Goal: Navigation & Orientation: Find specific page/section

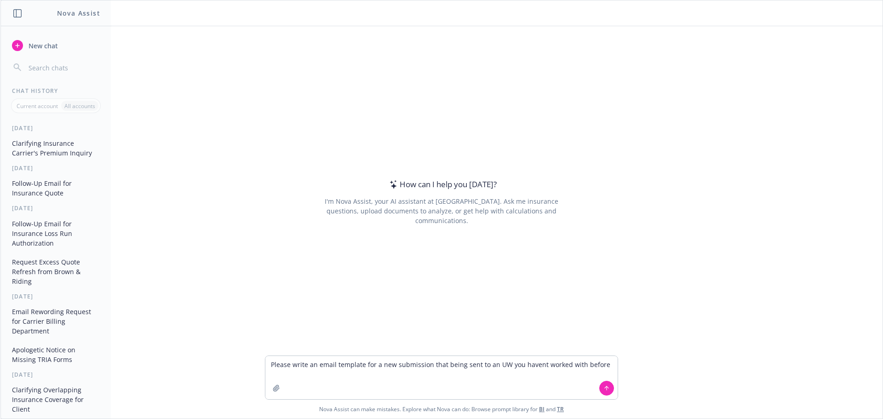
type textarea "Please write an email template for a new submission that being sent to an UW yo…"
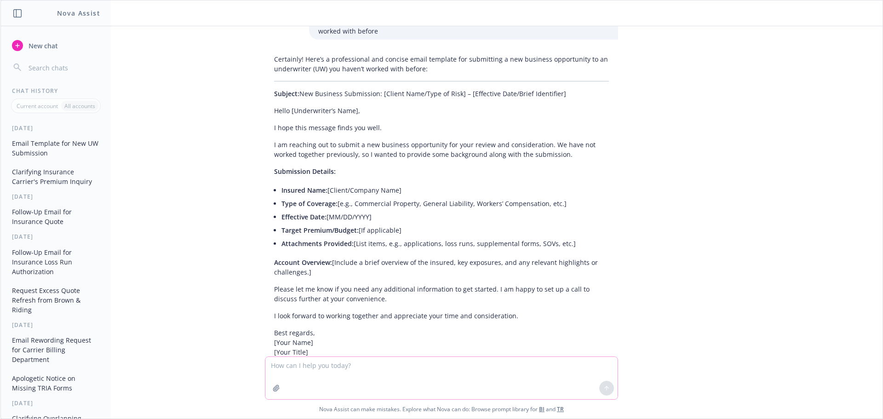
scroll to position [9, 0]
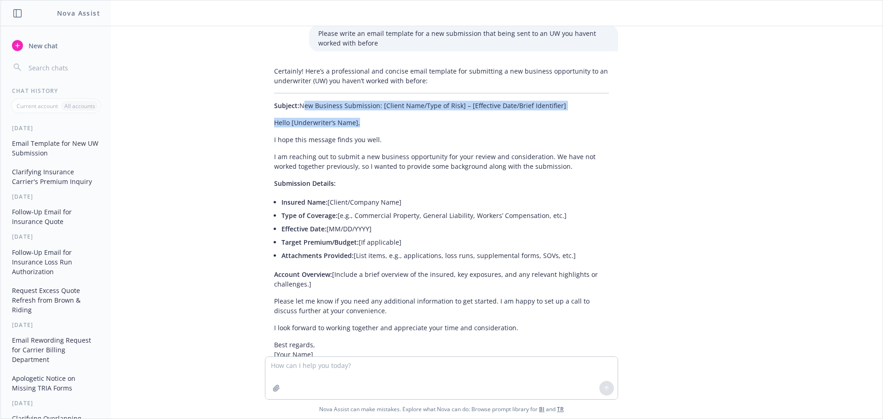
drag, startPoint x: 295, startPoint y: 108, endPoint x: 356, endPoint y: 114, distance: 61.1
click at [356, 114] on div "Certainly! Here’s a professional and concise email template for submitting a ne…" at bounding box center [441, 245] width 353 height 364
click at [329, 105] on p "Subject: New Business Submission: [Client Name/Type of Risk] – [Effective Date/…" at bounding box center [441, 106] width 335 height 10
drag, startPoint x: 336, startPoint y: 106, endPoint x: 502, endPoint y: 102, distance: 166.1
click at [502, 102] on p "Subject: New Business Submission: [Client Name/Type of Risk] – [Effective Date/…" at bounding box center [441, 106] width 335 height 10
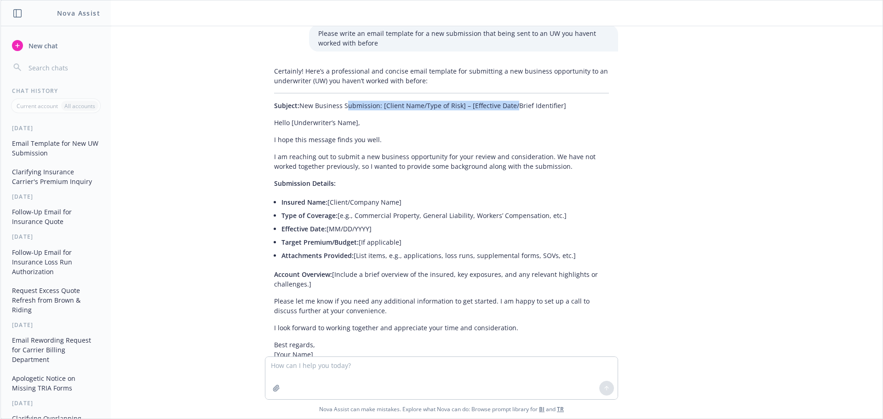
copy p "Submission: [Client Name/Type of Risk] – [Effective Date"
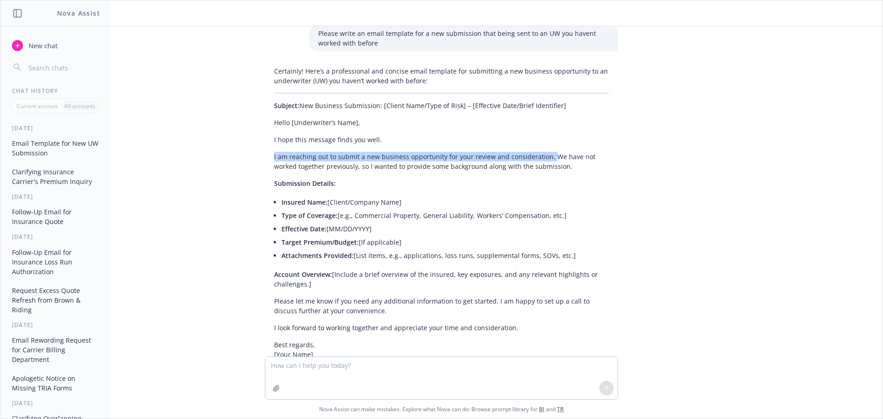
drag, startPoint x: 267, startPoint y: 154, endPoint x: 540, endPoint y: 157, distance: 273.7
click at [540, 157] on div "Certainly! Here’s a professional and concise email template for submitting a ne…" at bounding box center [441, 245] width 353 height 364
copy p "I am reaching out to submit a new business opportunity for your review and cons…"
drag, startPoint x: 366, startPoint y: 355, endPoint x: 361, endPoint y: 369, distance: 15.6
click at [365, 355] on p "Best regards, [Your Name] [Your Title] [Your Agency/Organization] [Phone Number…" at bounding box center [441, 369] width 335 height 58
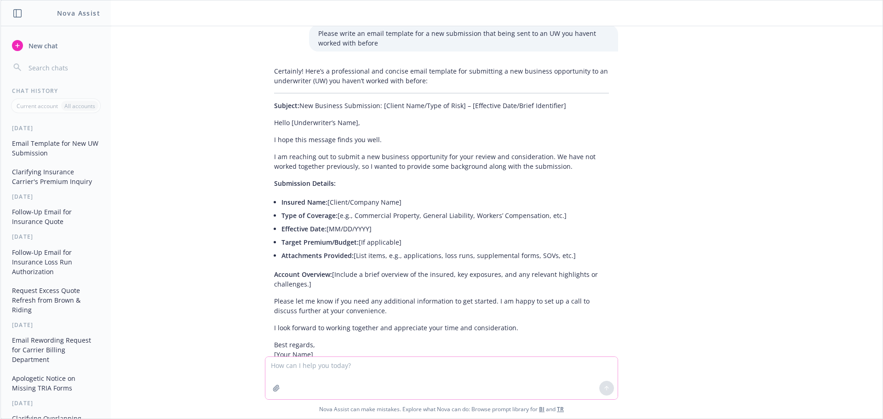
click at [360, 369] on textarea at bounding box center [441, 378] width 352 height 42
drag, startPoint x: 575, startPoint y: 260, endPoint x: 273, endPoint y: 206, distance: 307.0
click at [273, 206] on div "Certainly! Here’s a professional and concise email template for submitting a ne…" at bounding box center [441, 245] width 353 height 364
copy ul "Insured Name: [Client/Company Name] Type of Coverage: [e.g., Commercial Propert…"
click at [314, 365] on textarea at bounding box center [441, 378] width 352 height 42
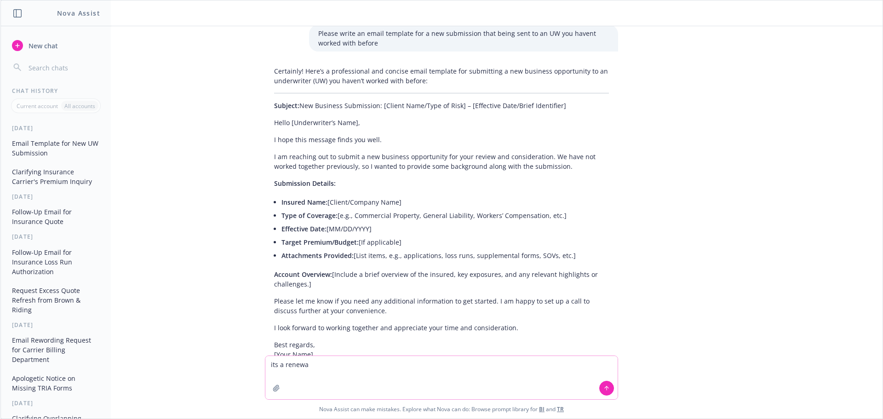
type textarea "its a renewal"
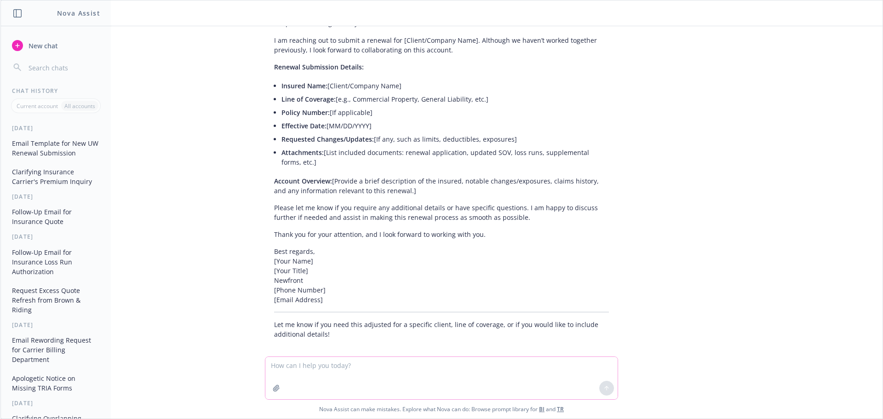
scroll to position [536, 0]
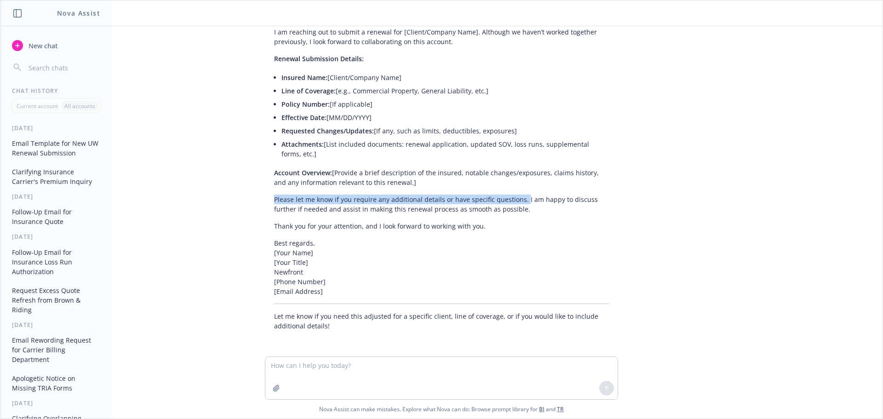
drag, startPoint x: 514, startPoint y: 203, endPoint x: 267, endPoint y: 204, distance: 247.5
click at [267, 204] on div "Thank you for clarifying! Here’s an email template tailored for a renewal submi…" at bounding box center [441, 136] width 353 height 396
copy p "Please let me know if you require any additional details or have specific quest…"
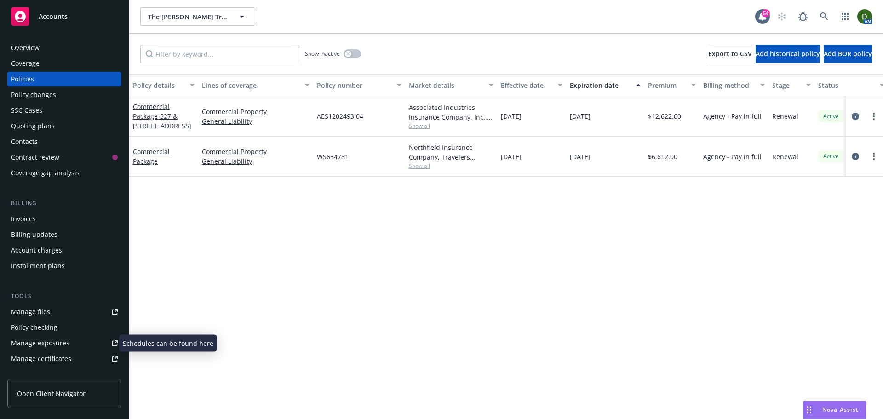
click at [69, 343] on link "Manage exposures" at bounding box center [64, 343] width 114 height 15
